Goal: Transaction & Acquisition: Register for event/course

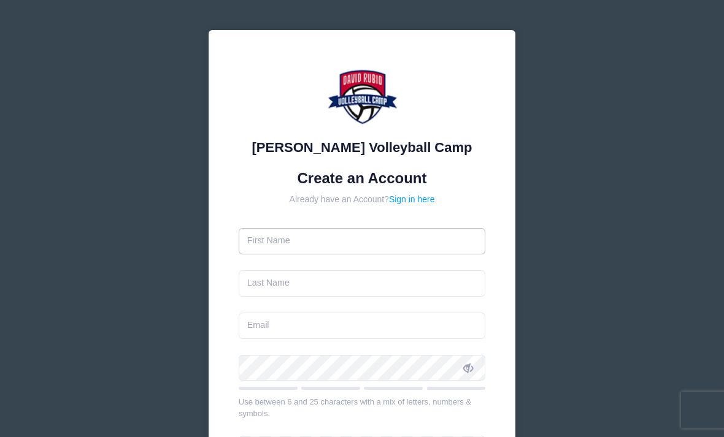
click at [429, 233] on input "text" at bounding box center [362, 241] width 247 height 26
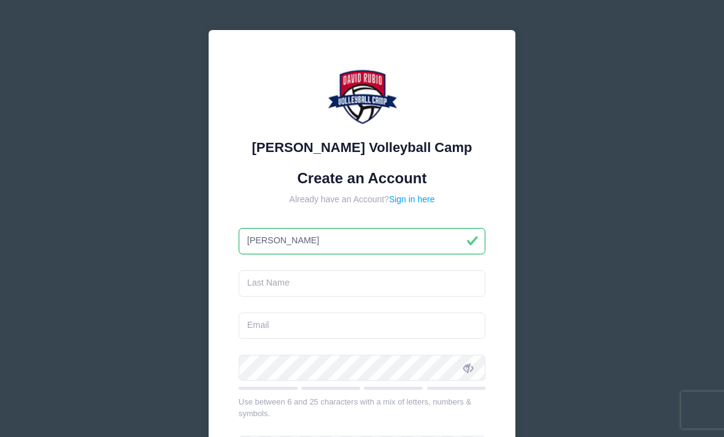
type input "[PERSON_NAME]"
type input "Swift"
type input "[EMAIL_ADDRESS][DOMAIN_NAME]"
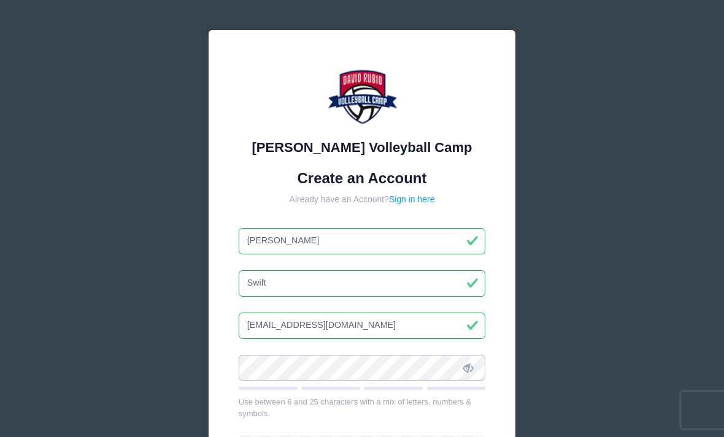
scroll to position [127, 0]
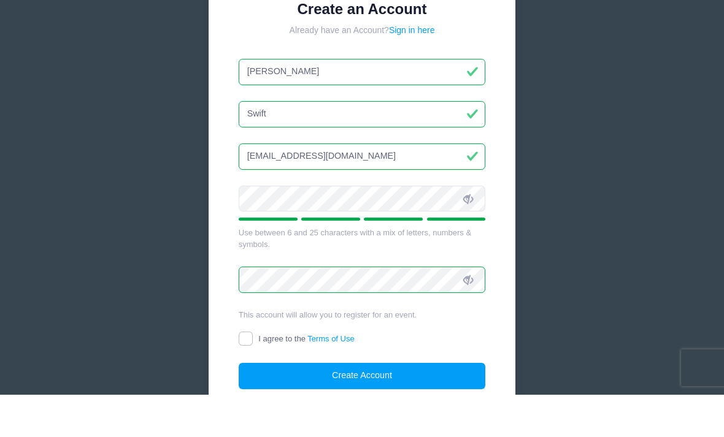
click at [246, 374] on input "I agree to the Terms of Use" at bounding box center [246, 381] width 14 height 14
checkbox input "true"
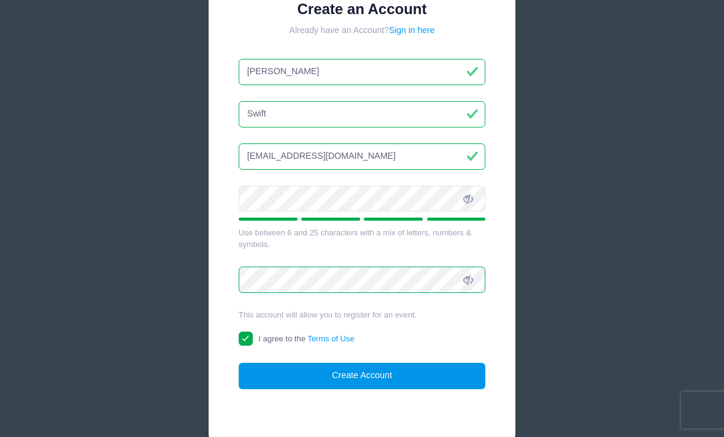
click at [391, 370] on button "Create Account" at bounding box center [362, 376] width 247 height 26
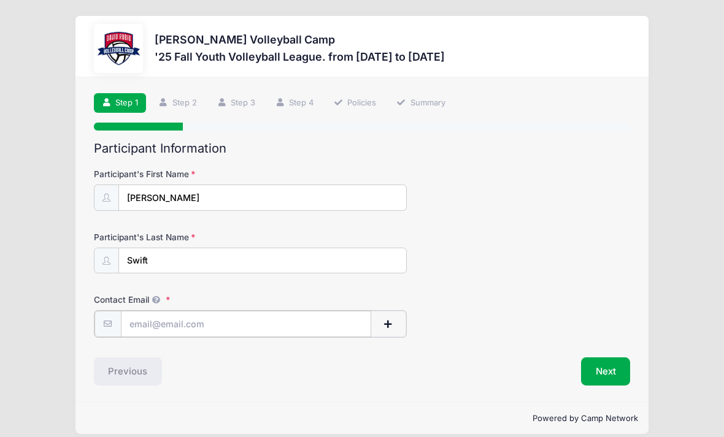
click at [323, 325] on input "Contact Email" at bounding box center [246, 324] width 250 height 26
type input "Ash"
type input "[EMAIL_ADDRESS][DOMAIN_NAME]"
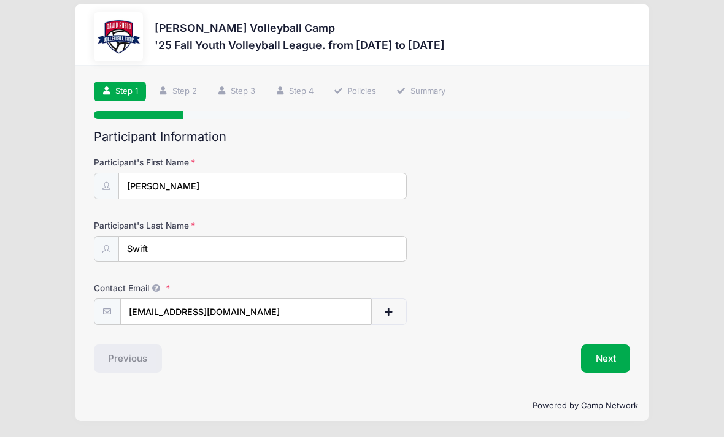
scroll to position [23, 0]
click at [615, 345] on button "Next" at bounding box center [606, 359] width 50 height 28
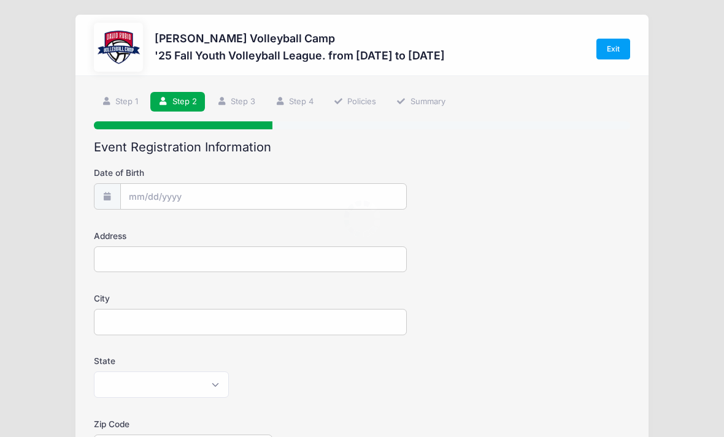
scroll to position [0, 0]
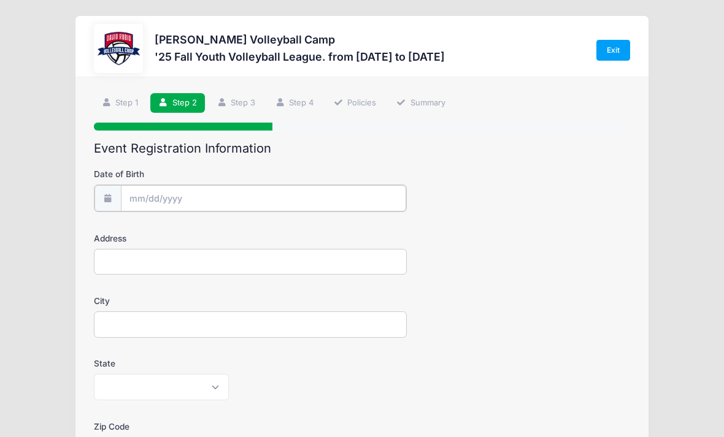
click at [362, 200] on input "Date of Birth" at bounding box center [263, 198] width 285 height 26
click at [360, 205] on input "Date of Birth" at bounding box center [263, 198] width 285 height 26
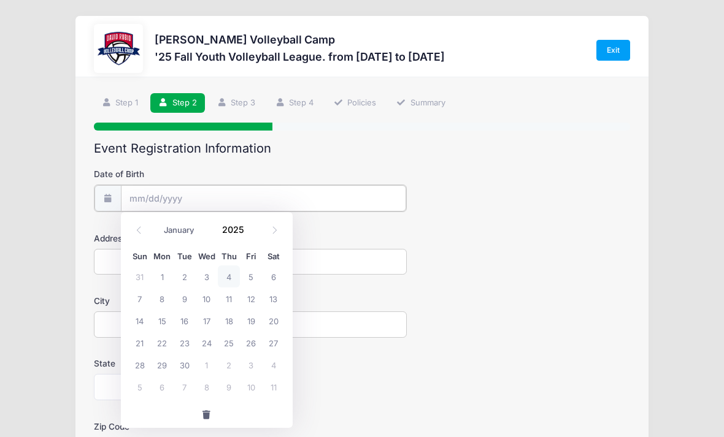
click at [355, 190] on input "Date of Birth" at bounding box center [263, 198] width 285 height 26
click at [272, 236] on span at bounding box center [274, 230] width 20 height 21
select select "9"
click at [210, 338] on span "22" at bounding box center [207, 343] width 22 height 22
type input "10/22/2025"
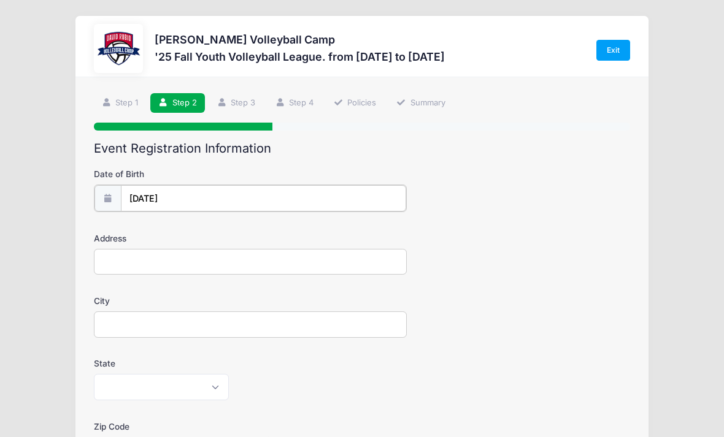
click at [199, 205] on input "10/22/2025" at bounding box center [263, 198] width 285 height 26
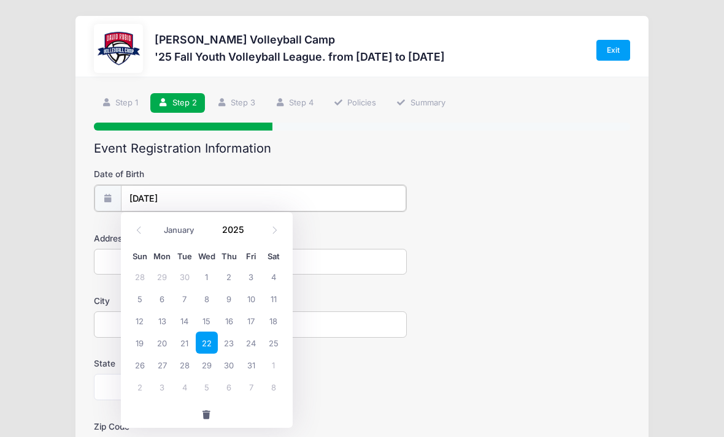
click at [200, 196] on input "10/22/2025" at bounding box center [263, 198] width 285 height 26
click at [200, 197] on input "10/22/2025" at bounding box center [263, 198] width 285 height 26
click at [199, 196] on input "10/22/2025" at bounding box center [263, 198] width 285 height 26
click at [347, 191] on input "10/22/2025" at bounding box center [263, 198] width 285 height 26
click at [323, 199] on input "10/22/2025" at bounding box center [263, 198] width 285 height 26
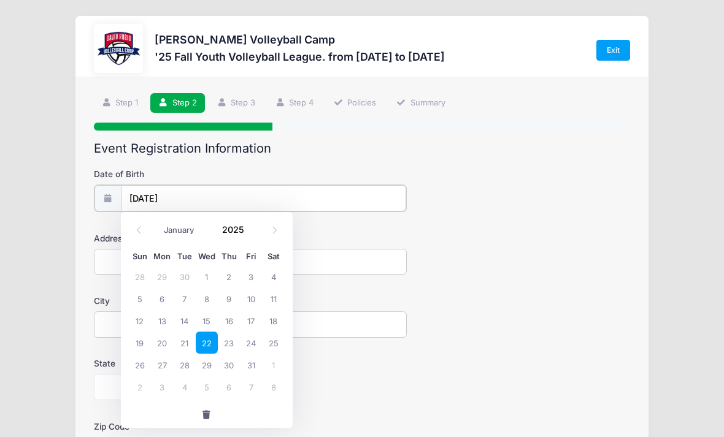
click at [331, 198] on input "10/22/2025" at bounding box center [263, 198] width 285 height 26
click at [340, 200] on input "10/22/2025" at bounding box center [263, 198] width 285 height 26
click at [147, 234] on span at bounding box center [139, 230] width 20 height 21
click at [139, 220] on span at bounding box center [139, 230] width 20 height 21
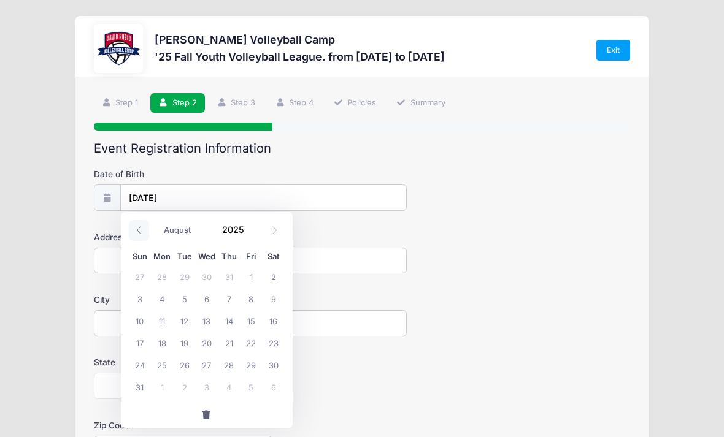
click at [139, 220] on span at bounding box center [139, 230] width 20 height 21
click at [139, 228] on icon at bounding box center [139, 230] width 8 height 8
select select "5"
click at [243, 228] on input "2025" at bounding box center [236, 229] width 40 height 18
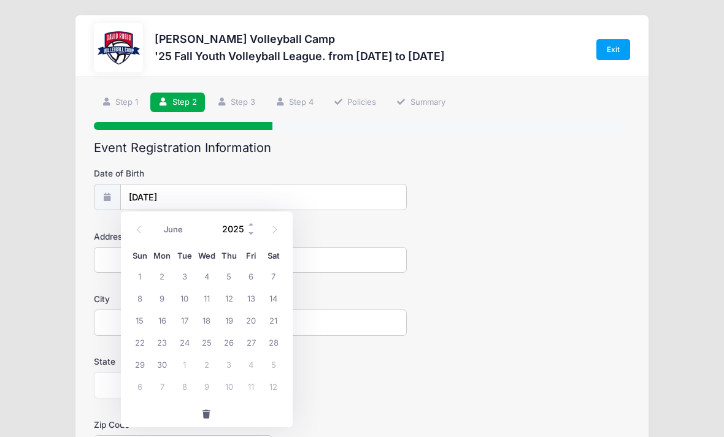
click at [247, 222] on input "2025" at bounding box center [236, 229] width 40 height 18
click at [248, 223] on span at bounding box center [251, 224] width 9 height 9
click at [247, 223] on input "2026" at bounding box center [236, 229] width 40 height 18
click at [251, 223] on span at bounding box center [251, 224] width 9 height 9
click at [256, 230] on span at bounding box center [251, 233] width 9 height 9
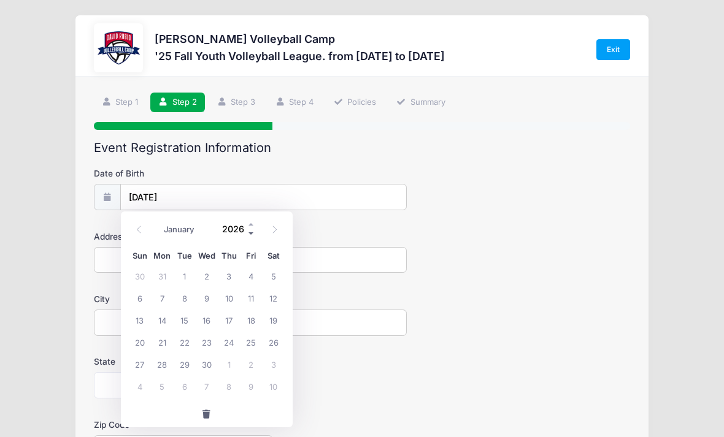
click at [255, 230] on span at bounding box center [251, 233] width 9 height 9
click at [255, 237] on span at bounding box center [251, 233] width 9 height 9
click at [255, 234] on span at bounding box center [251, 233] width 9 height 9
click at [255, 236] on span at bounding box center [251, 233] width 9 height 9
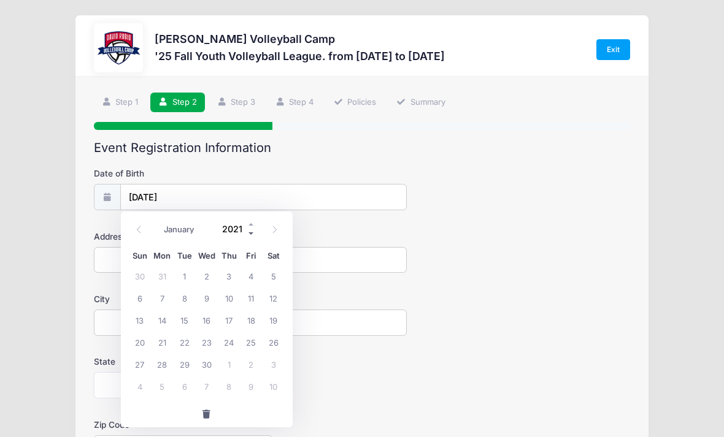
click at [254, 234] on span at bounding box center [251, 233] width 9 height 9
click at [256, 235] on span at bounding box center [251, 233] width 9 height 9
click at [253, 233] on span at bounding box center [251, 233] width 9 height 9
click at [256, 234] on div "January February March April May June July August September October November De…" at bounding box center [206, 225] width 117 height 21
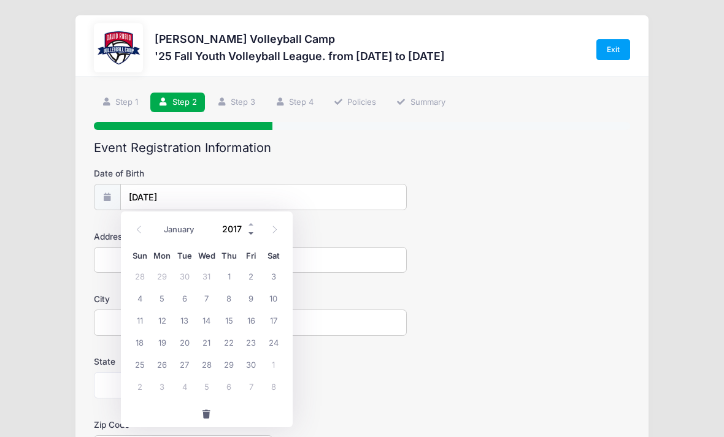
click at [255, 232] on span at bounding box center [251, 233] width 9 height 9
click at [256, 230] on div "January February March April May June July August September October November De…" at bounding box center [206, 225] width 117 height 21
click at [246, 226] on input "2016" at bounding box center [236, 229] width 40 height 18
click at [259, 232] on div "January February March April May June July August September October November De…" at bounding box center [206, 225] width 117 height 21
click at [254, 228] on span at bounding box center [251, 224] width 9 height 9
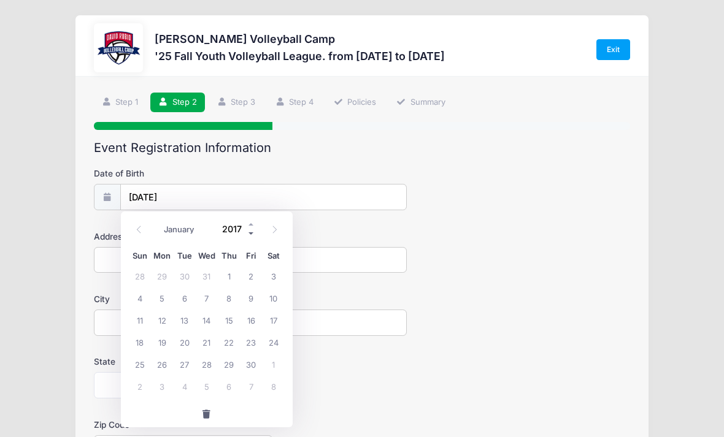
click at [255, 233] on span at bounding box center [251, 233] width 9 height 9
click at [255, 236] on span at bounding box center [251, 233] width 9 height 9
click at [256, 237] on div "January February March April May June July August September October November De…" at bounding box center [207, 229] width 156 height 28
click at [255, 231] on span at bounding box center [251, 233] width 9 height 9
type input "2014"
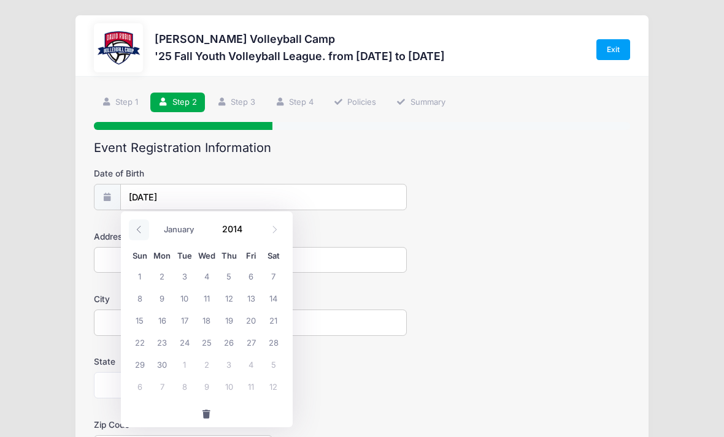
click at [144, 226] on span at bounding box center [139, 230] width 20 height 21
click at [196, 229] on select "January February March April May June July August September October November De…" at bounding box center [185, 229] width 55 height 16
select select "9"
click at [213, 337] on span "22" at bounding box center [207, 342] width 22 height 22
type input "10/22/2014"
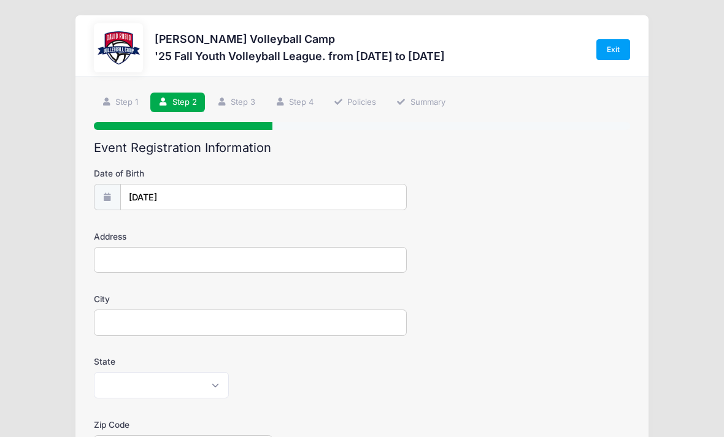
click at [349, 267] on input "Address" at bounding box center [250, 260] width 313 height 26
type input "11023 N. Gemma Ave."
type input "Oro Valley"
select select "AZ"
type input "85742"
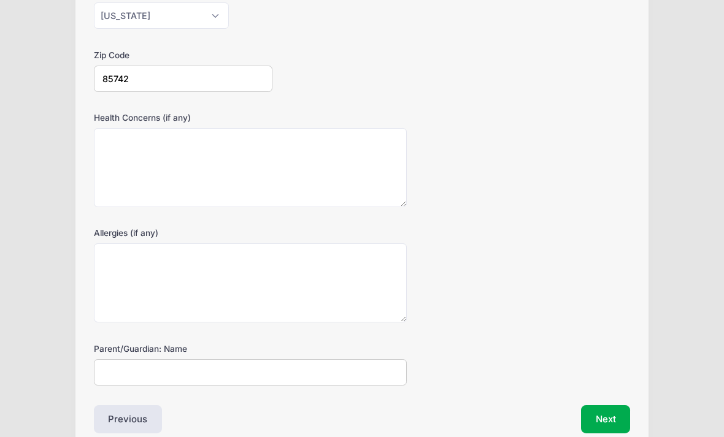
scroll to position [388, 0]
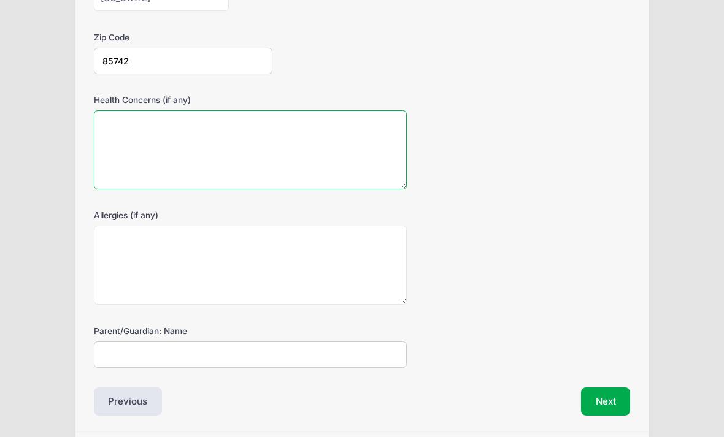
click at [185, 117] on textarea "Health Concerns (if any)" at bounding box center [250, 149] width 313 height 79
type textarea "None"
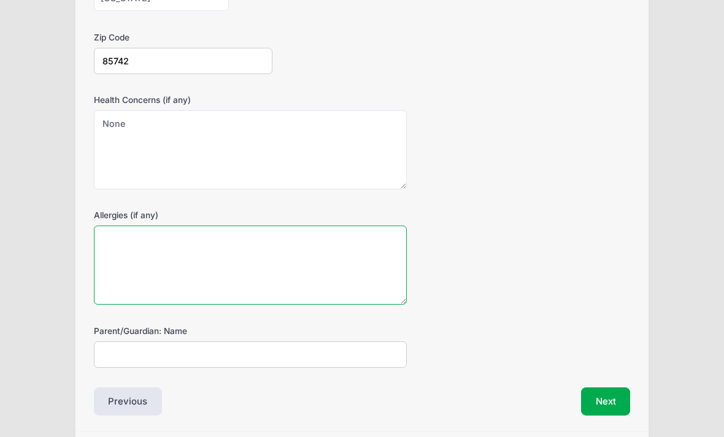
click at [359, 269] on textarea "Allergies (if any)" at bounding box center [250, 265] width 313 height 79
type textarea "None"
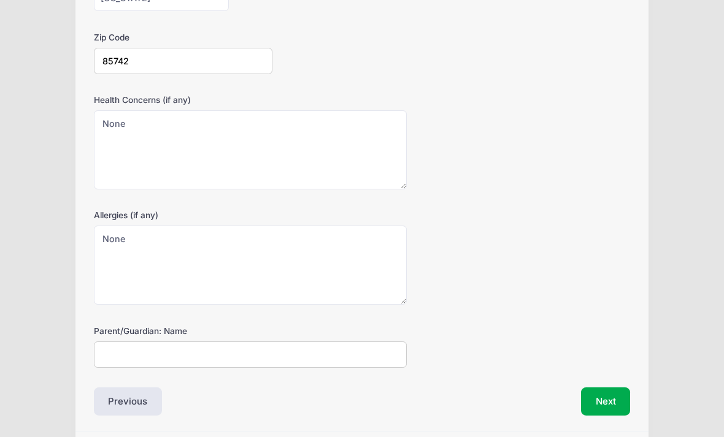
click at [355, 348] on input "Parent/Guardian: Name" at bounding box center [250, 355] width 313 height 26
type input "As"
type input "Ashley Swift"
click at [608, 404] on button "Next" at bounding box center [606, 402] width 50 height 28
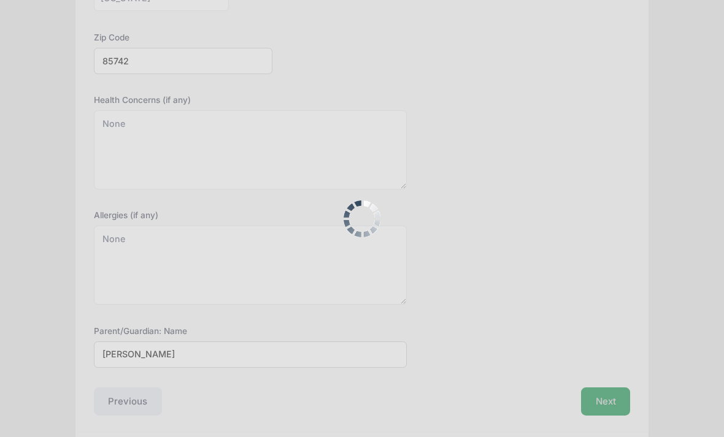
scroll to position [0, 0]
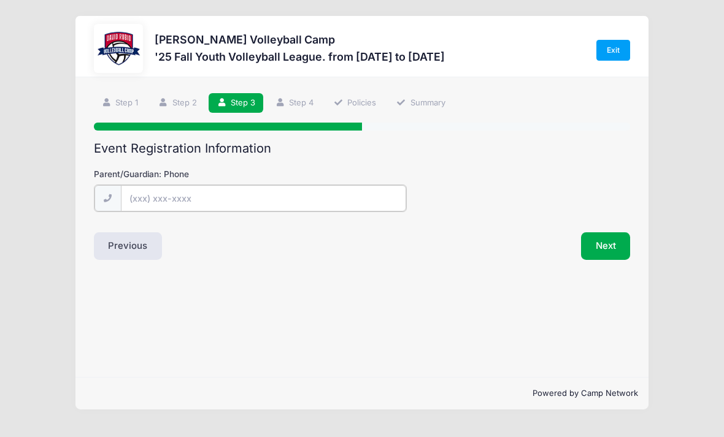
click at [375, 201] on input "Parent/Guardian: Phone" at bounding box center [263, 198] width 285 height 26
type input "(520) 270-2048"
click at [610, 231] on button "Next" at bounding box center [606, 245] width 50 height 28
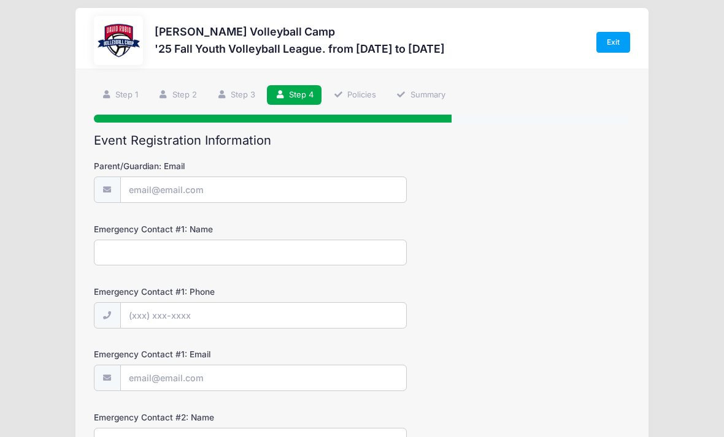
scroll to position [0, 0]
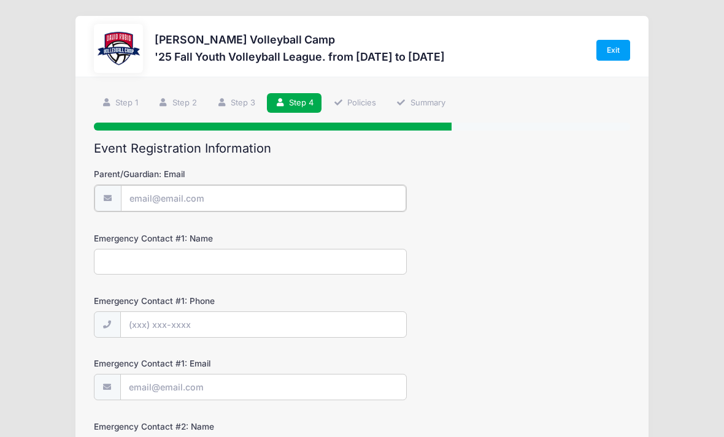
click at [379, 206] on input "Parent/Guardian: Email" at bounding box center [263, 198] width 285 height 26
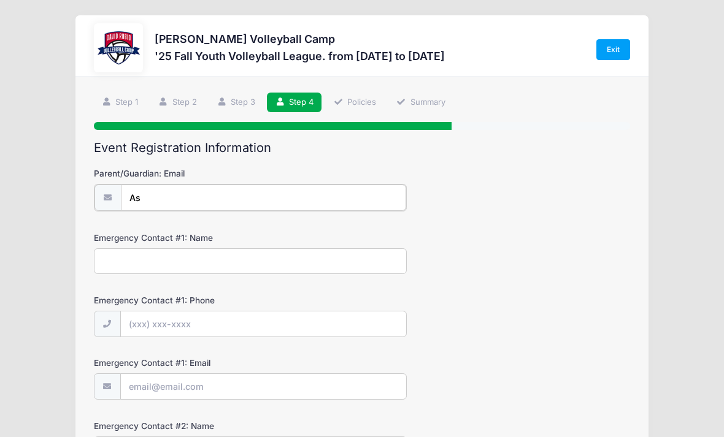
type input "Ash"
type input "[EMAIL_ADDRESS][DOMAIN_NAME]"
click at [377, 260] on input "Emergency Contact #1: Name" at bounding box center [250, 260] width 313 height 26
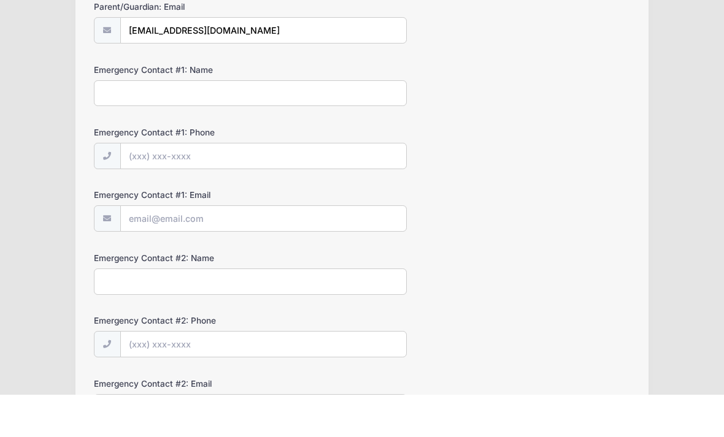
scroll to position [128, 0]
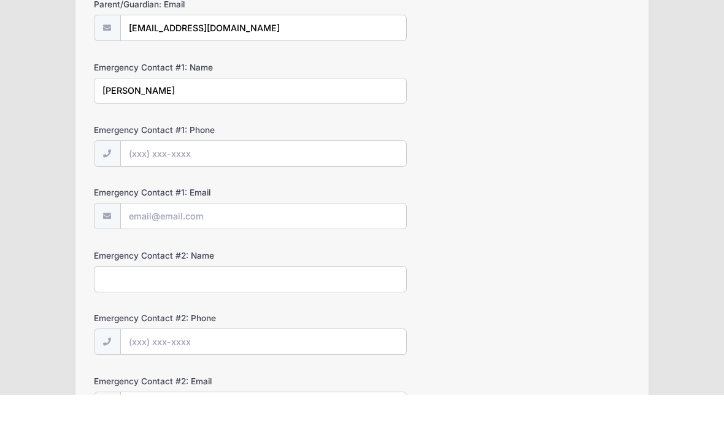
type input "Ashley Swift"
click at [363, 183] on input "Emergency Contact #1: Phone" at bounding box center [263, 196] width 285 height 26
type input "(520) 270-2048"
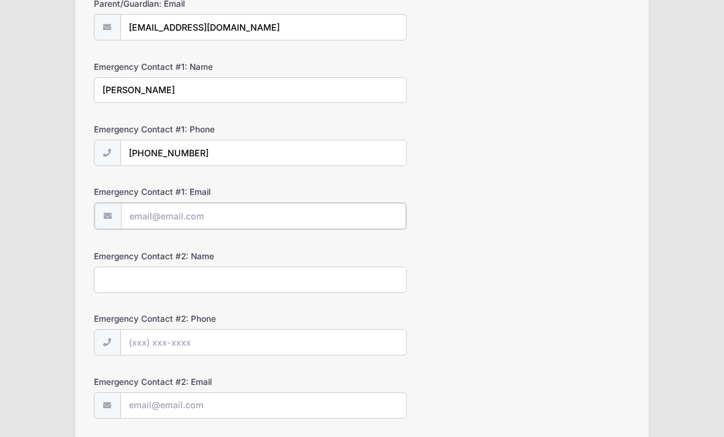
click at [364, 207] on input "Emergency Contact #1: Email" at bounding box center [263, 216] width 285 height 26
type input "As"
type input "[EMAIL_ADDRESS][DOMAIN_NAME]"
click at [341, 271] on input "Emergency Contact #2: Name" at bounding box center [250, 279] width 313 height 26
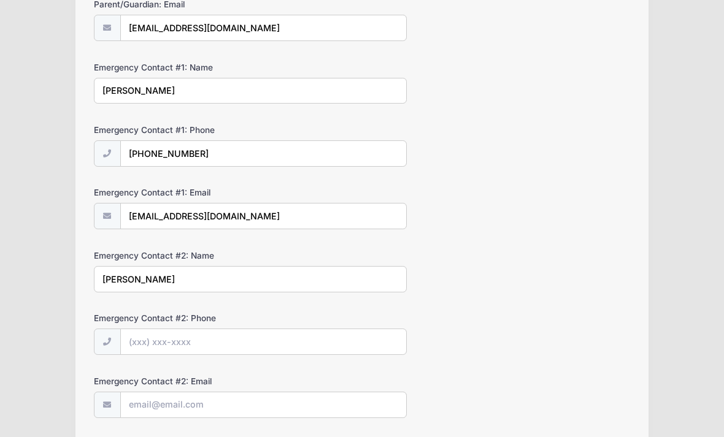
type input "Jason Swift"
click at [331, 336] on input "Emergency Contact #2: Phone" at bounding box center [263, 342] width 285 height 26
type input "(520) 591-6860"
click at [368, 401] on input "Emergency Contact #2: Email" at bounding box center [263, 406] width 285 height 26
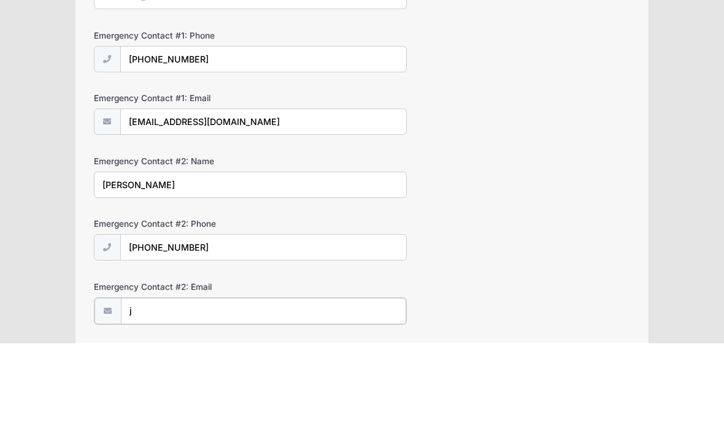
scroll to position [261, 0]
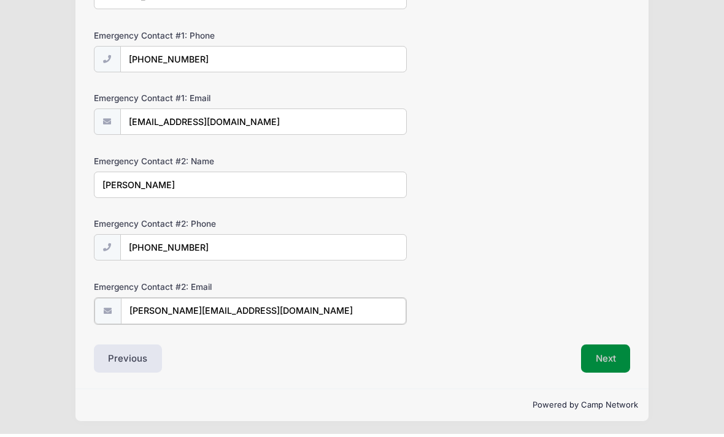
type input "jason@jasonswift.com"
click at [618, 355] on button "Next" at bounding box center [606, 361] width 50 height 28
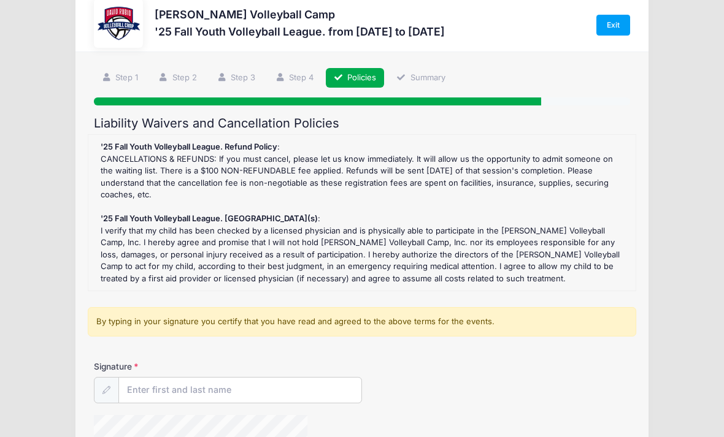
scroll to position [1, 0]
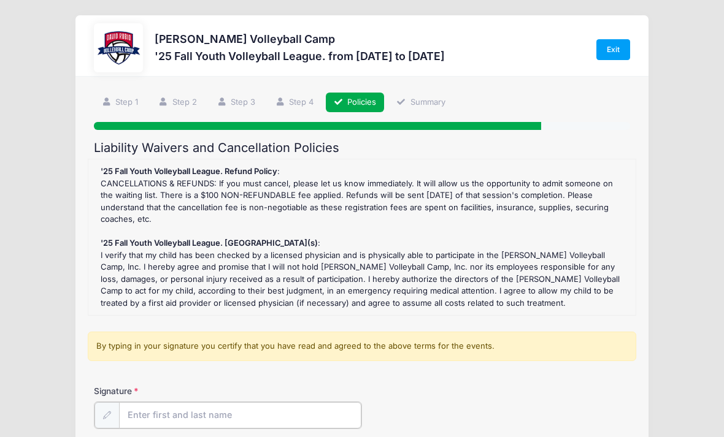
click at [317, 405] on input "Signature" at bounding box center [240, 415] width 242 height 26
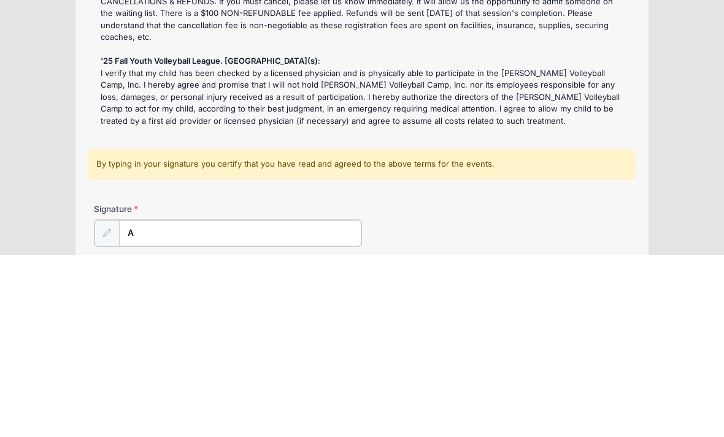
scroll to position [180, 0]
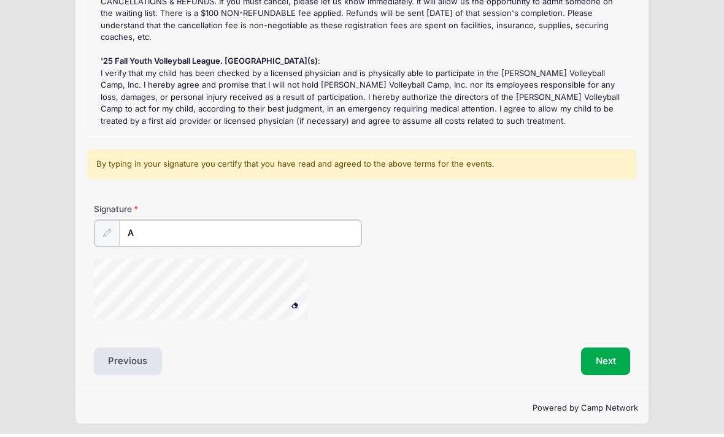
type input "As"
type input "Ashley Swift"
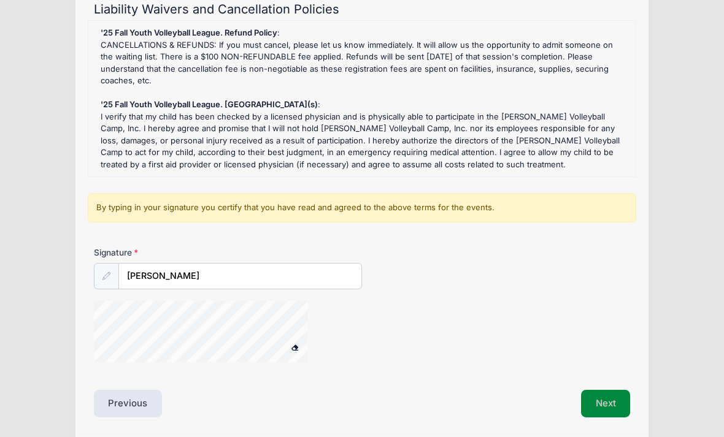
click at [612, 396] on button "Next" at bounding box center [606, 404] width 50 height 28
click at [607, 403] on button "Next" at bounding box center [606, 404] width 50 height 28
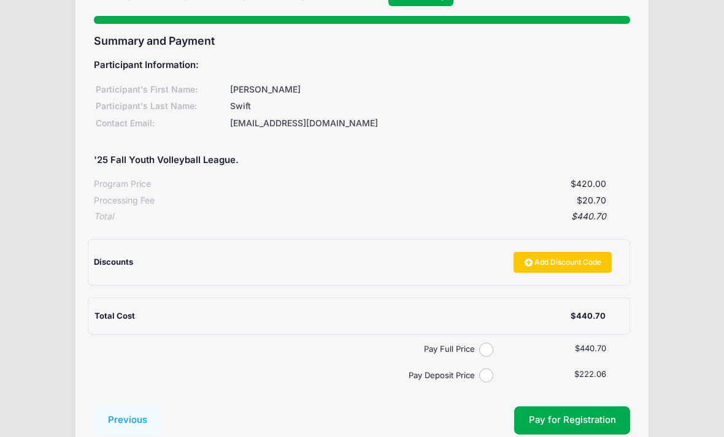
scroll to position [109, 0]
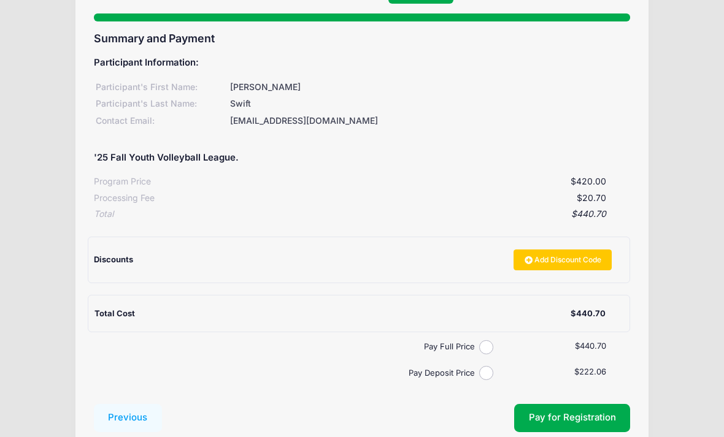
click at [485, 341] on input "Pay Full Price" at bounding box center [486, 348] width 14 height 14
radio input "true"
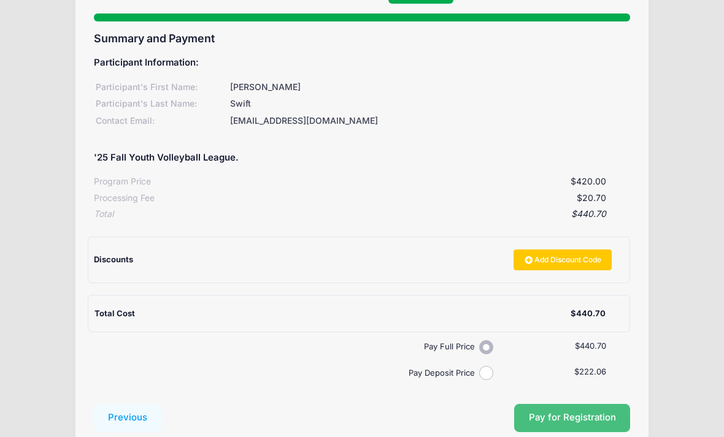
scroll to position [109, 0]
click at [562, 410] on button "Pay for Registration" at bounding box center [572, 418] width 117 height 28
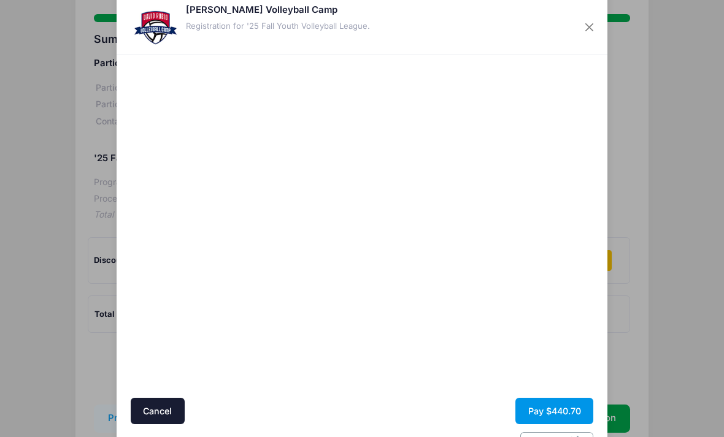
scroll to position [25, 0]
click at [678, 316] on div "David Rubio Volleyball Camp Registration for '25 Fall Youth Volleyball League. …" at bounding box center [362, 218] width 724 height 437
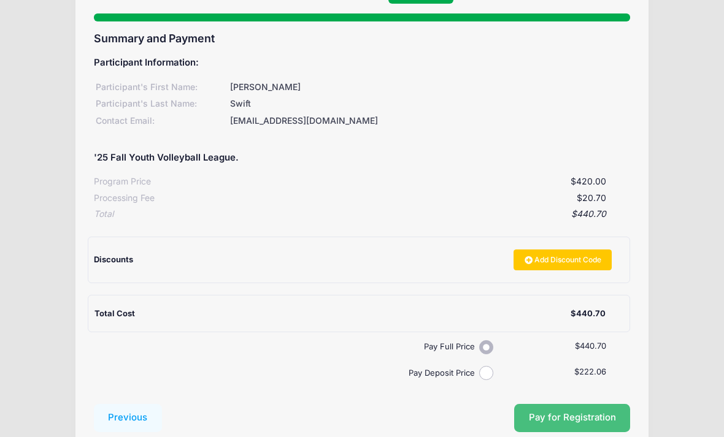
click at [612, 408] on button "Pay for Registration" at bounding box center [572, 419] width 117 height 28
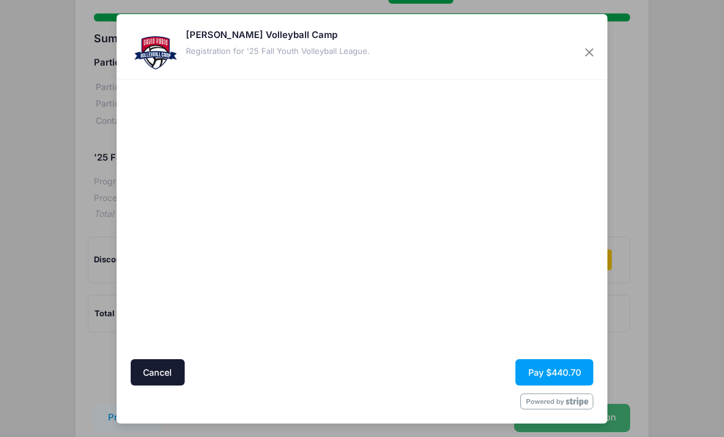
scroll to position [109, 0]
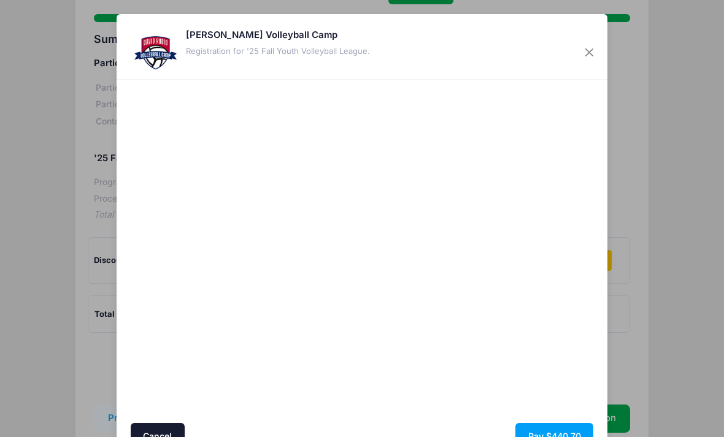
click at [662, 196] on div "David Rubio Volleyball Camp Registration for '25 Fall Youth Volleyball League. …" at bounding box center [362, 218] width 724 height 437
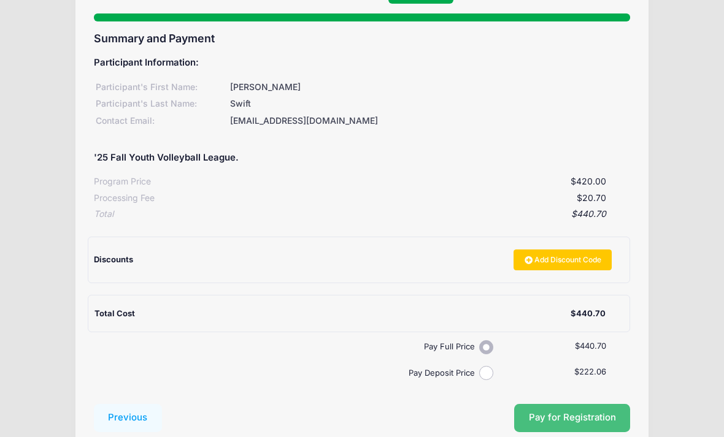
click at [590, 415] on button "Pay for Registration" at bounding box center [572, 419] width 117 height 28
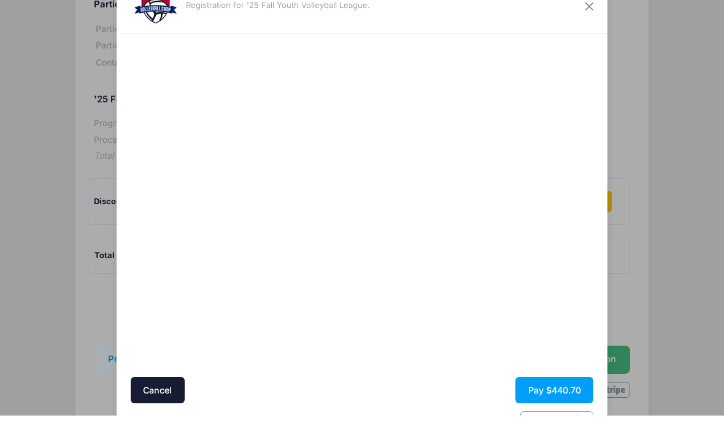
scroll to position [147, 0]
click at [552, 399] on button "Pay $440.70" at bounding box center [554, 412] width 78 height 26
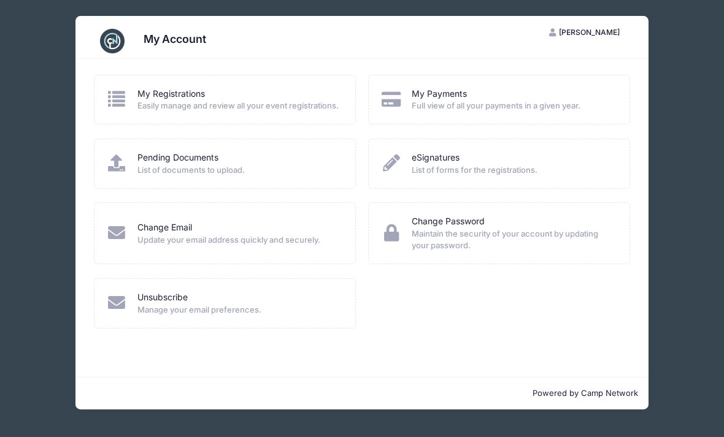
click at [273, 89] on div "My Registrations" at bounding box center [238, 94] width 202 height 13
click at [261, 109] on span "Easily manage and review all your event registrations." at bounding box center [238, 106] width 202 height 12
click at [121, 90] on icon at bounding box center [116, 98] width 21 height 17
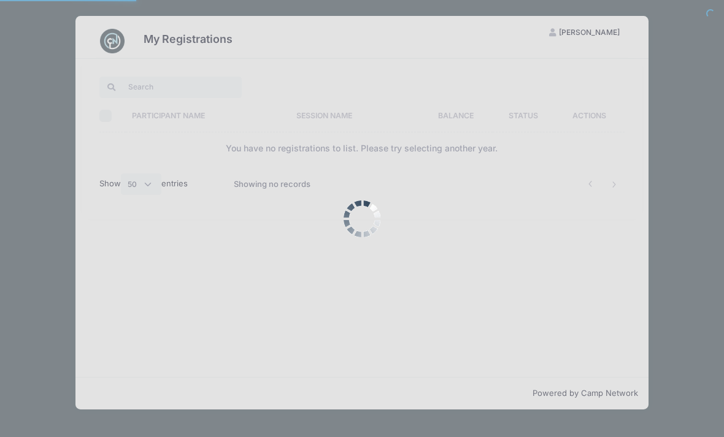
select select "50"
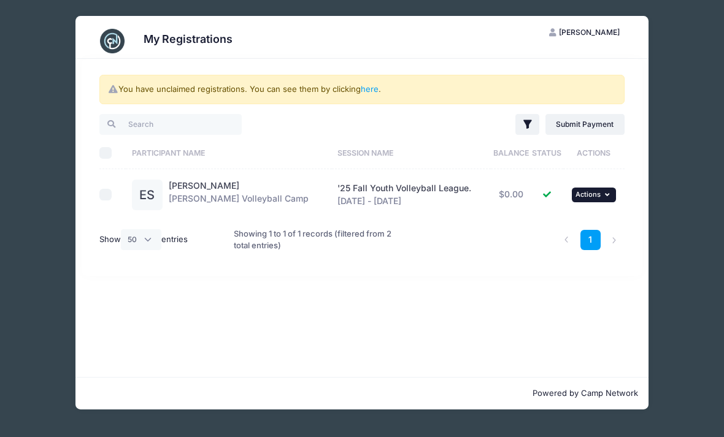
click at [599, 196] on button "... Actions" at bounding box center [594, 195] width 44 height 15
click at [559, 223] on link "View Registration" at bounding box center [553, 221] width 111 height 23
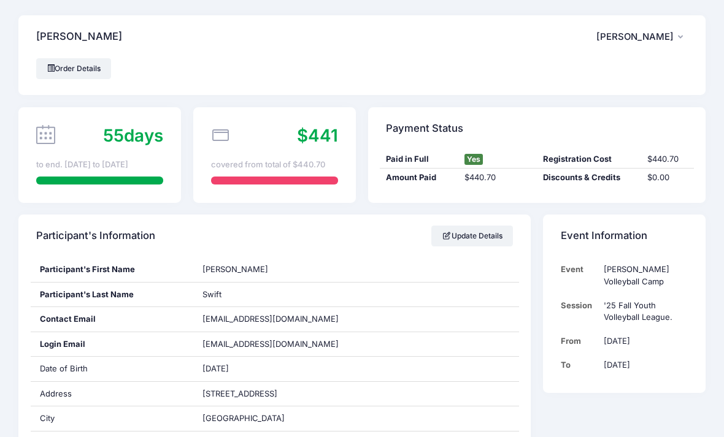
click at [118, 150] on div "55 days to end. [DATE] to [DATE]" at bounding box center [99, 155] width 163 height 96
click at [98, 67] on link "Order Details" at bounding box center [73, 68] width 75 height 21
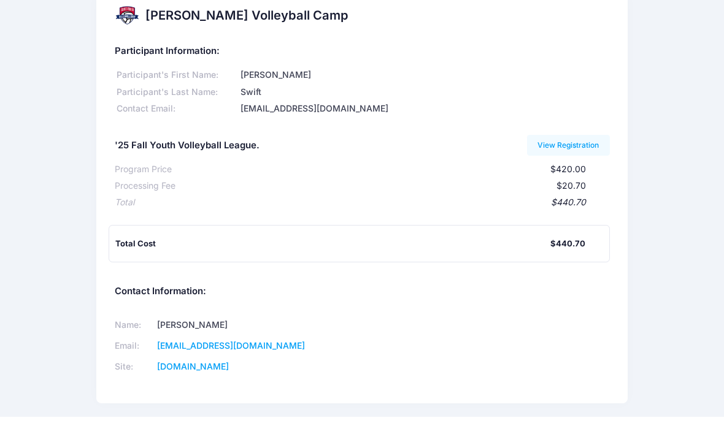
scroll to position [1, 0]
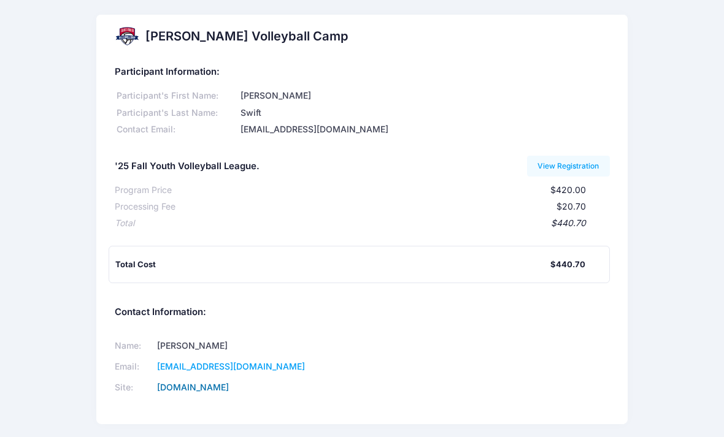
click at [229, 385] on link "[DOMAIN_NAME]" at bounding box center [193, 387] width 72 height 10
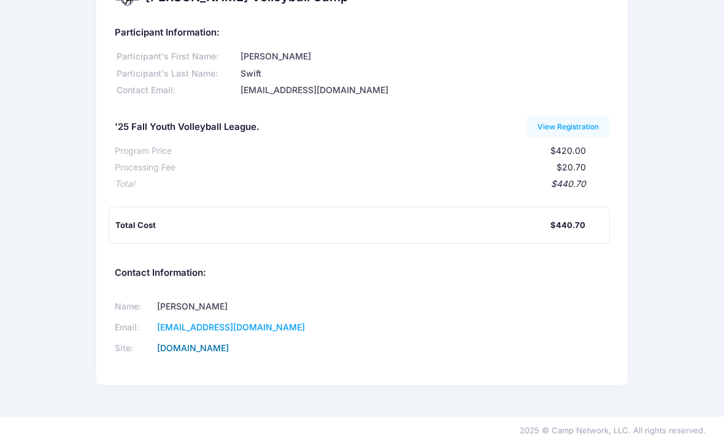
scroll to position [40, 0]
